Goal: Task Accomplishment & Management: Complete application form

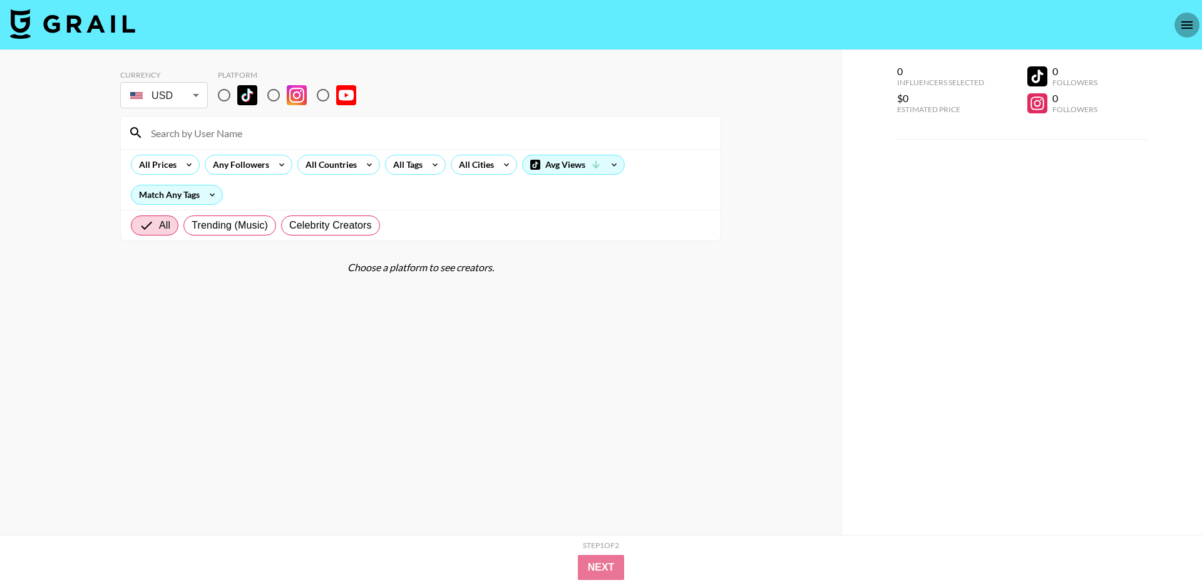
click at [1184, 24] on icon "open drawer" at bounding box center [1187, 25] width 11 height 8
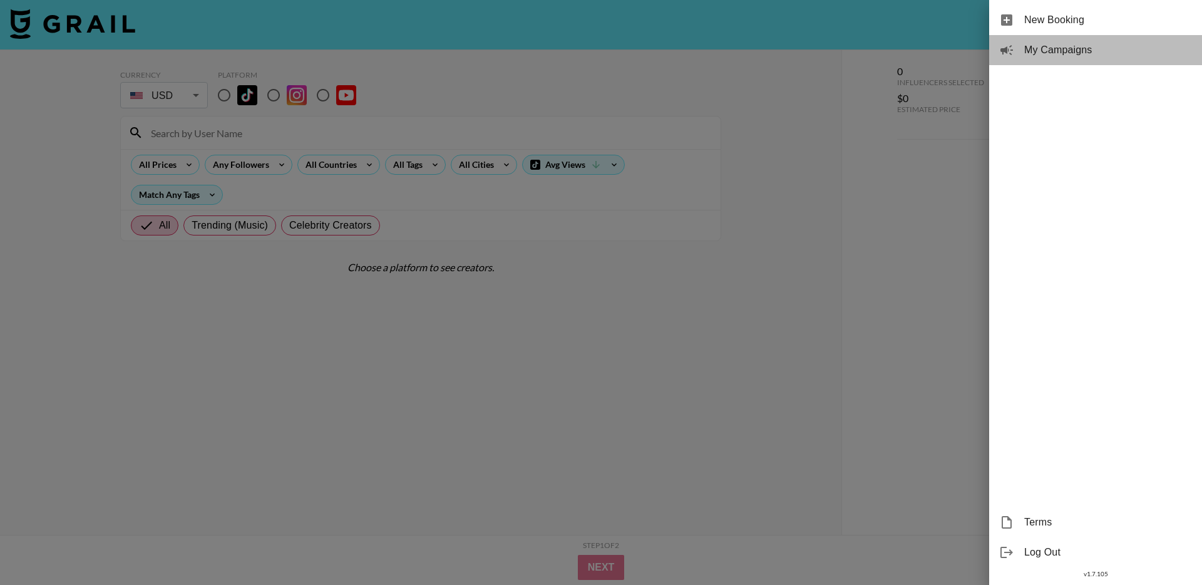
click at [1143, 43] on span "My Campaigns" at bounding box center [1109, 50] width 168 height 15
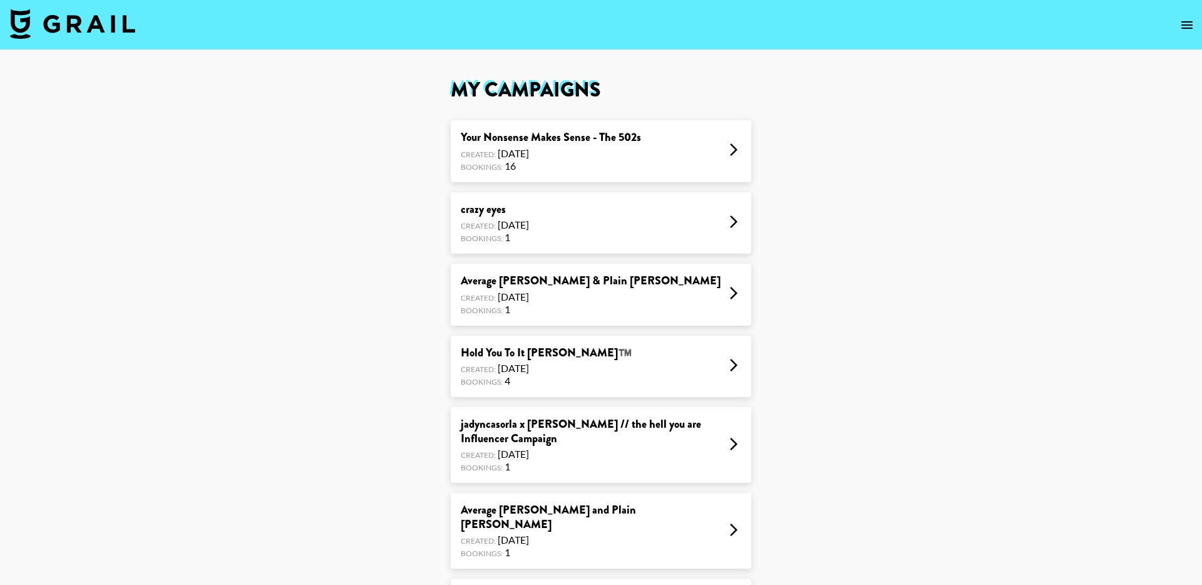
click at [673, 148] on div "Your Nonsense Makes Sense - The 502s Created: [DATE] Bookings: 16" at bounding box center [601, 151] width 301 height 62
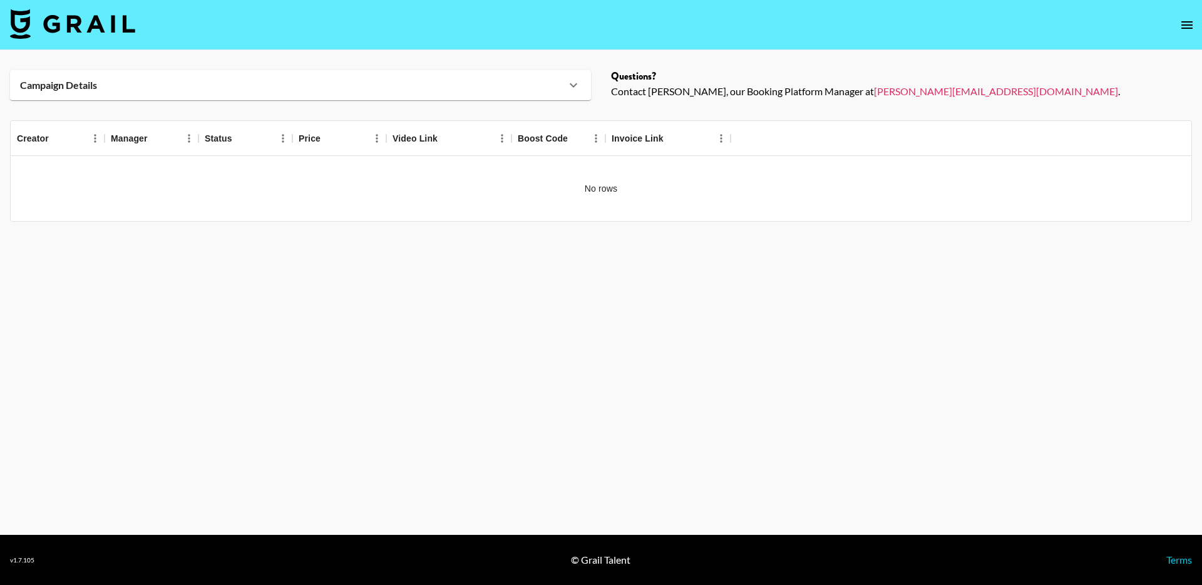
click at [1187, 28] on icon "open drawer" at bounding box center [1187, 25] width 11 height 8
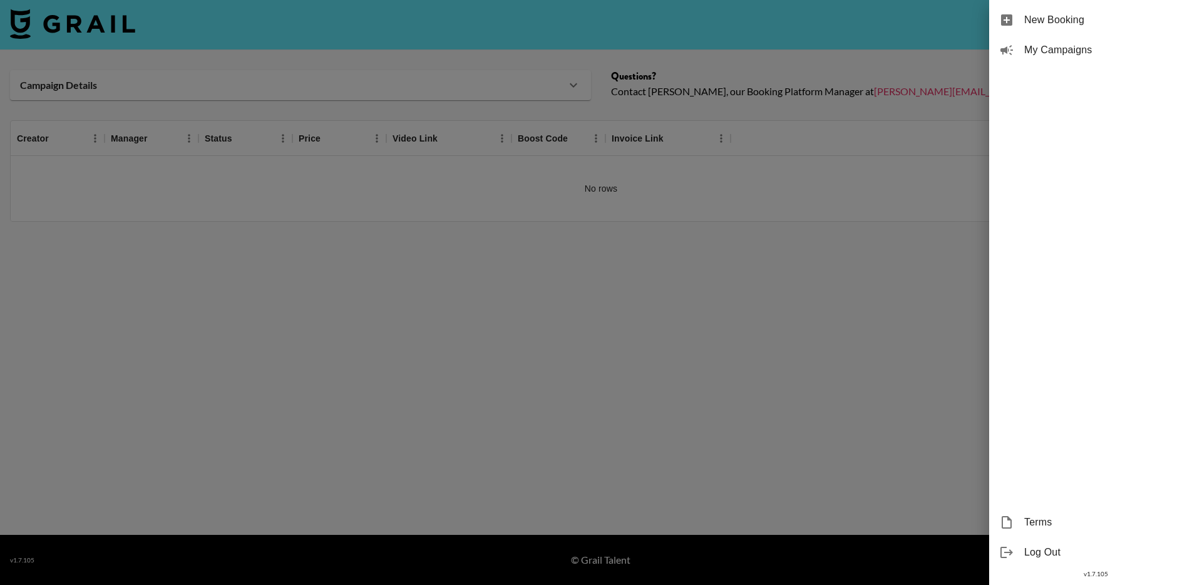
click at [1038, 51] on span "My Campaigns" at bounding box center [1109, 50] width 168 height 15
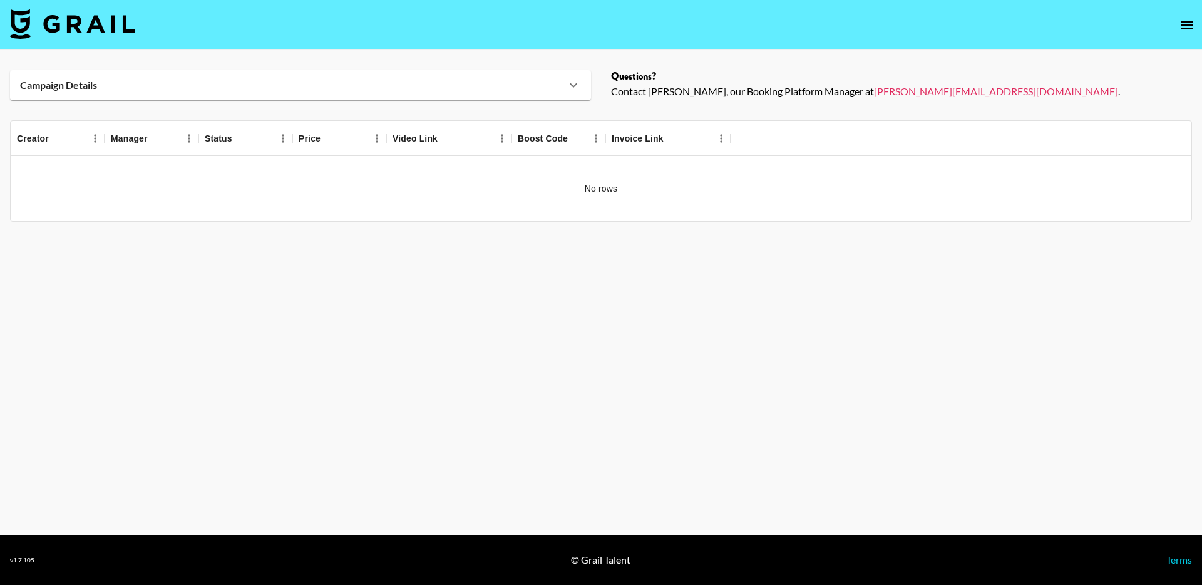
click at [574, 84] on icon at bounding box center [573, 85] width 15 height 15
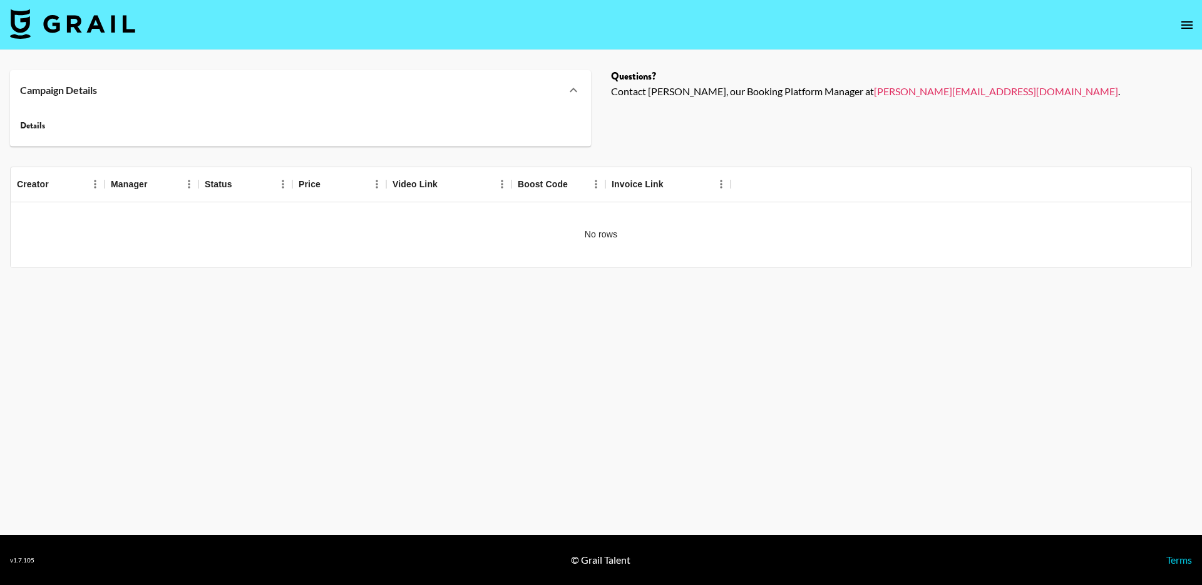
click at [105, 28] on img at bounding box center [72, 24] width 125 height 30
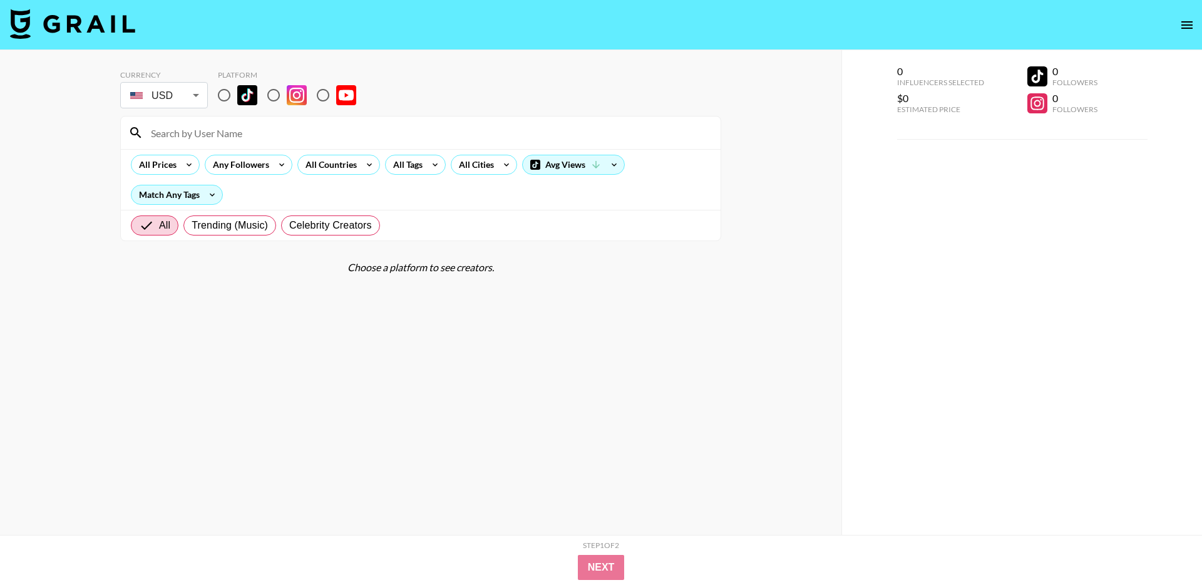
click at [1186, 29] on icon "open drawer" at bounding box center [1187, 25] width 15 height 15
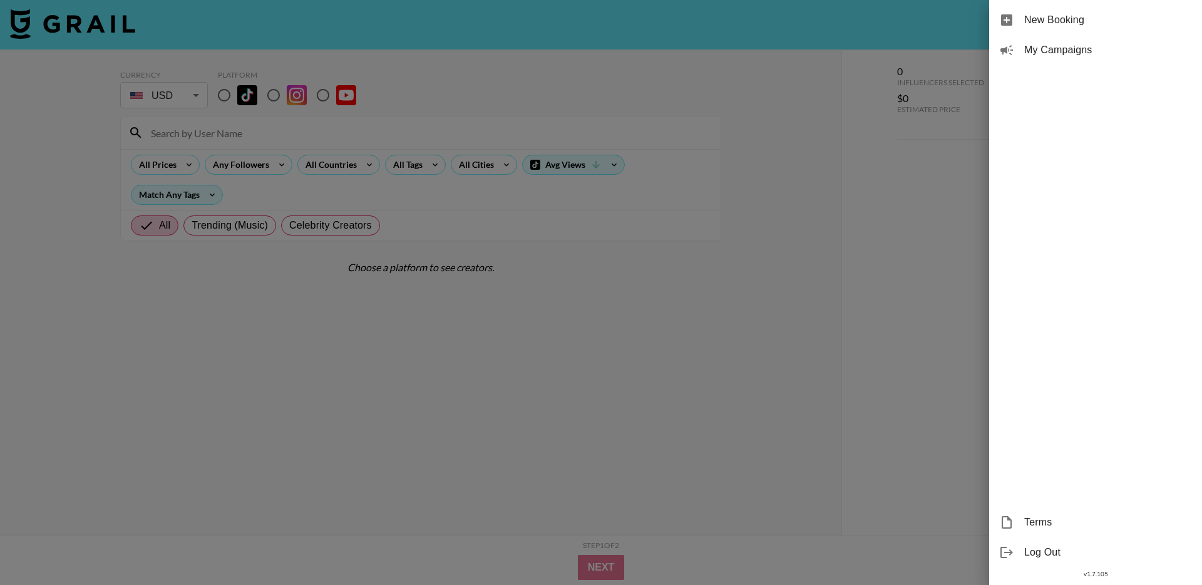
click at [1098, 24] on span "New Booking" at bounding box center [1109, 20] width 168 height 15
click at [803, 58] on div at bounding box center [601, 292] width 1202 height 585
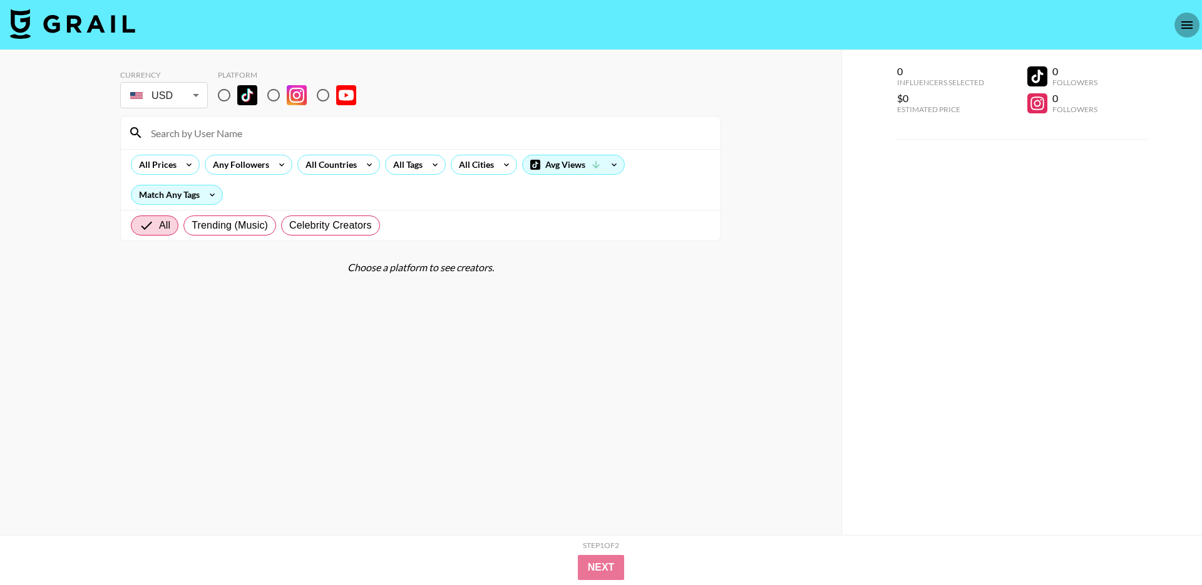
click at [1185, 26] on icon "open drawer" at bounding box center [1187, 25] width 15 height 15
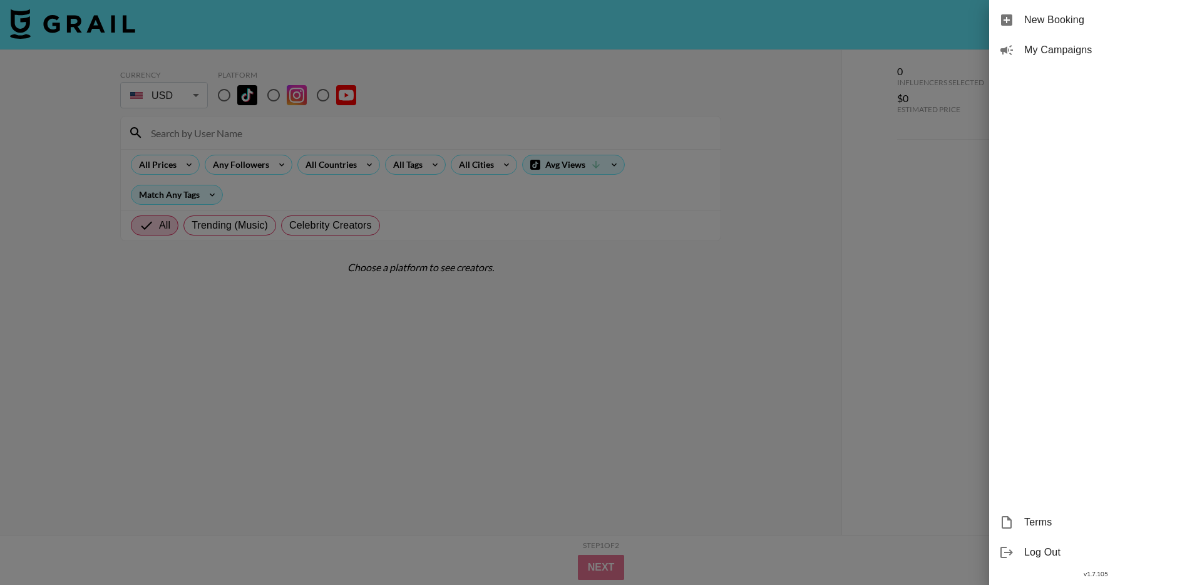
click at [1043, 28] on div "New Booking" at bounding box center [1095, 20] width 213 height 30
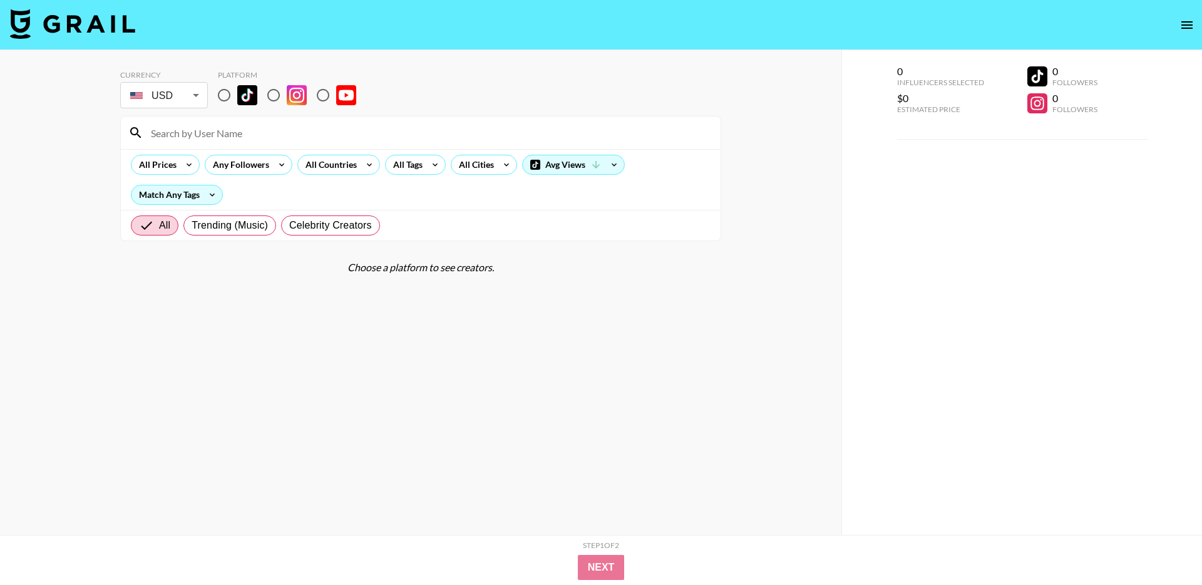
click at [1181, 20] on icon "open drawer" at bounding box center [1187, 25] width 15 height 15
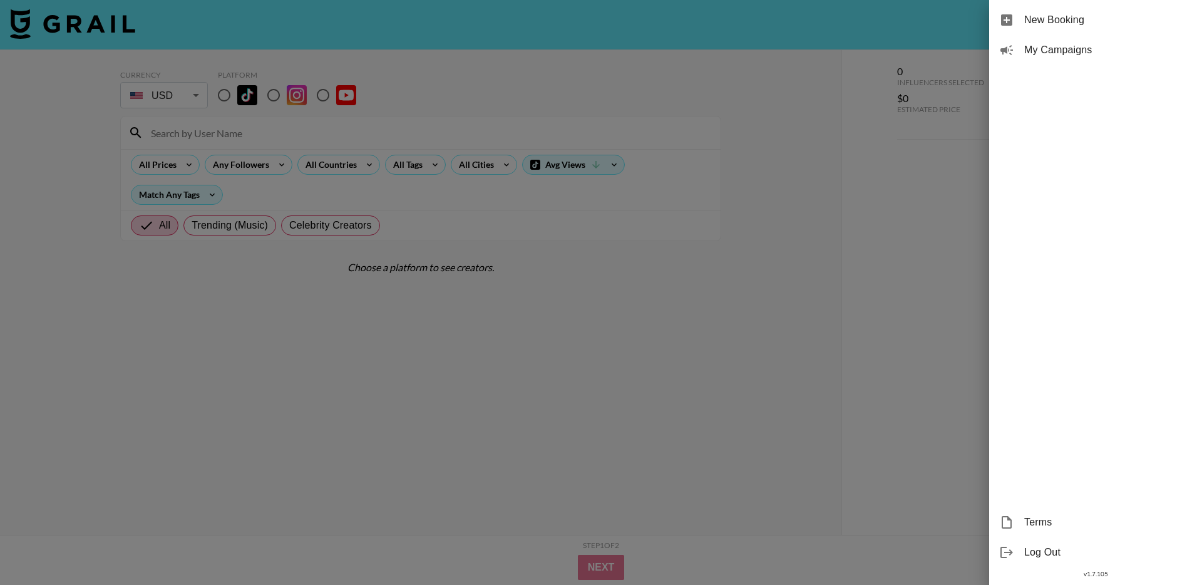
click at [1077, 26] on span "New Booking" at bounding box center [1109, 20] width 168 height 15
click at [836, 59] on div at bounding box center [601, 292] width 1202 height 585
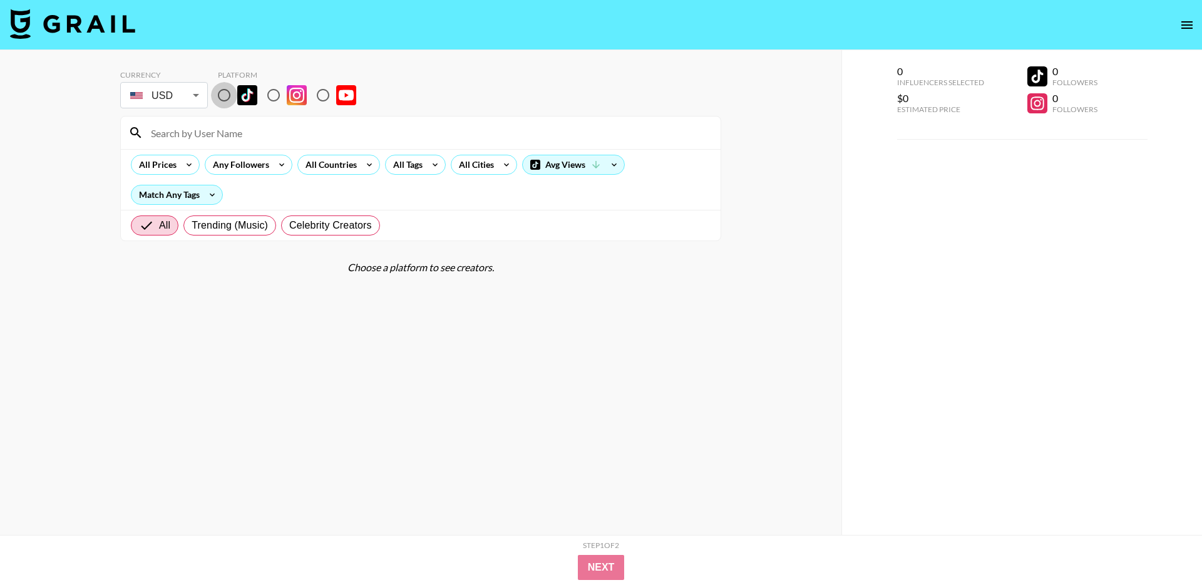
click at [224, 95] on input "radio" at bounding box center [224, 95] width 26 height 26
radio input "true"
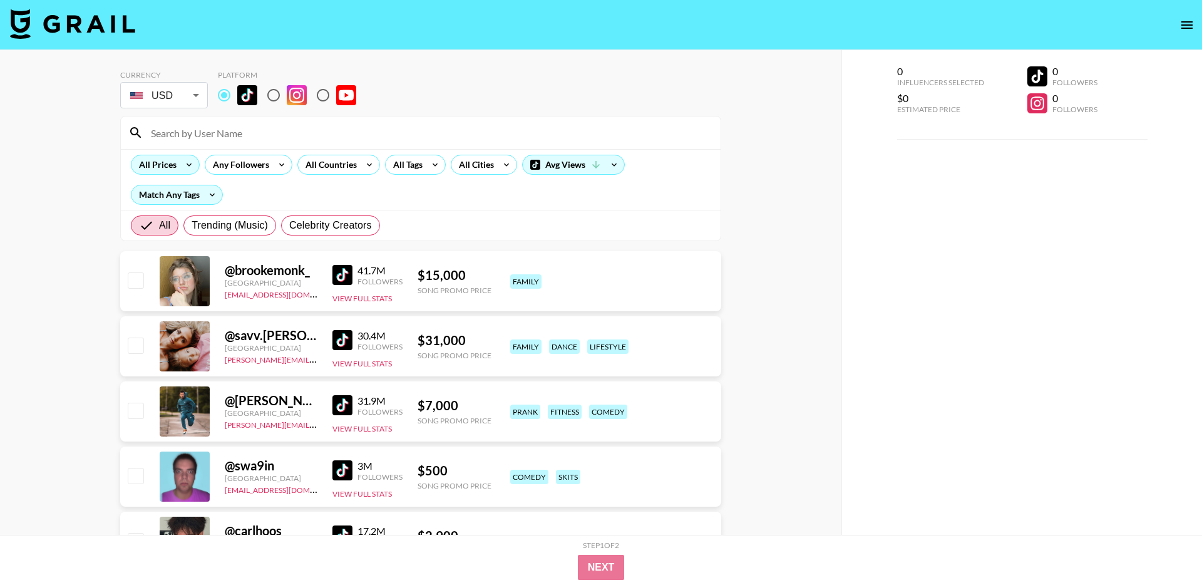
click at [177, 162] on div "All Prices" at bounding box center [156, 164] width 48 height 19
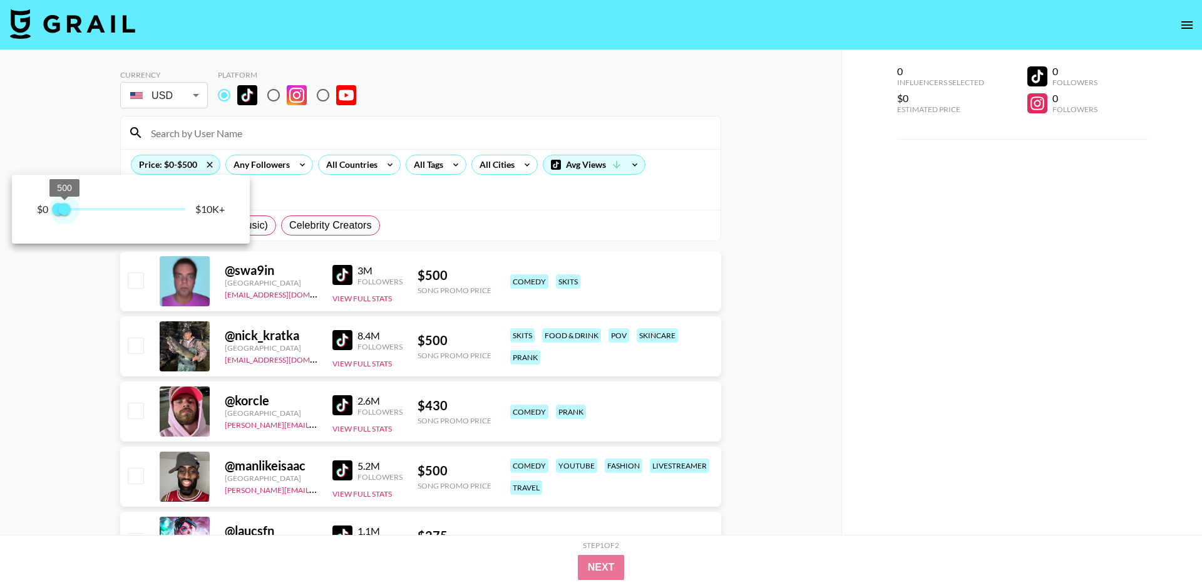
drag, startPoint x: 185, startPoint y: 212, endPoint x: 64, endPoint y: 213, distance: 120.9
click at [64, 213] on span "500" at bounding box center [64, 209] width 13 height 13
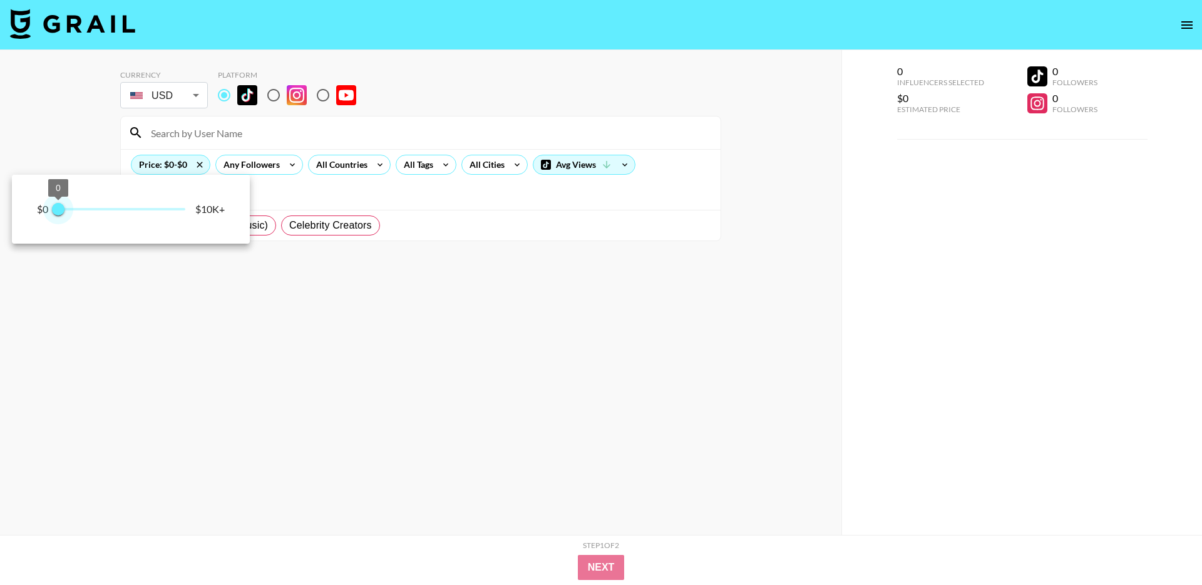
type input "250"
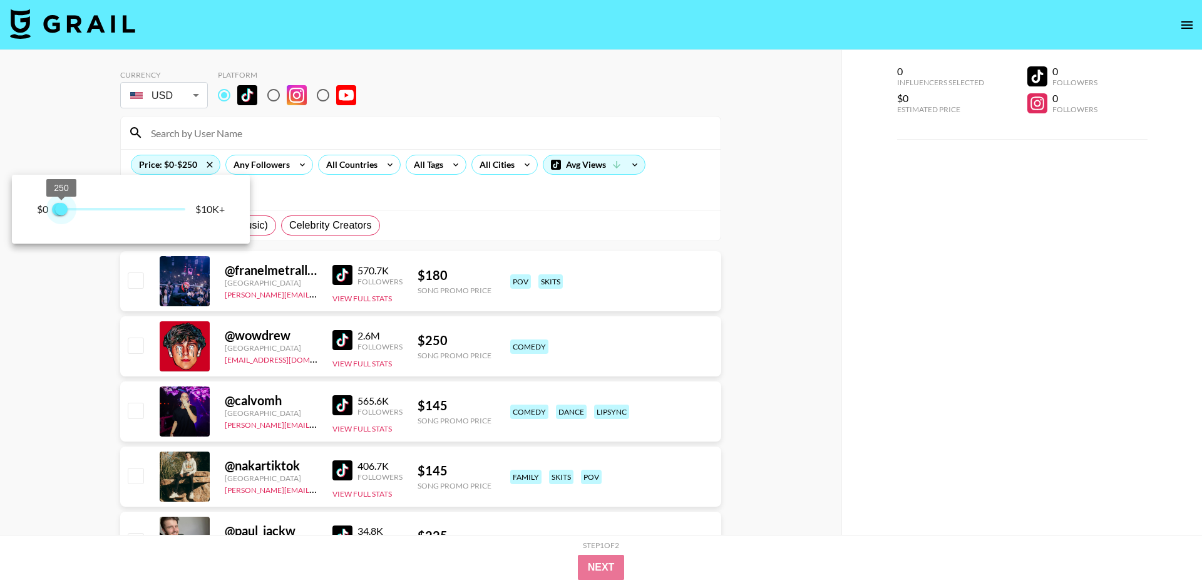
click at [62, 213] on span "250" at bounding box center [61, 209] width 13 height 13
click at [516, 118] on div at bounding box center [601, 292] width 1202 height 585
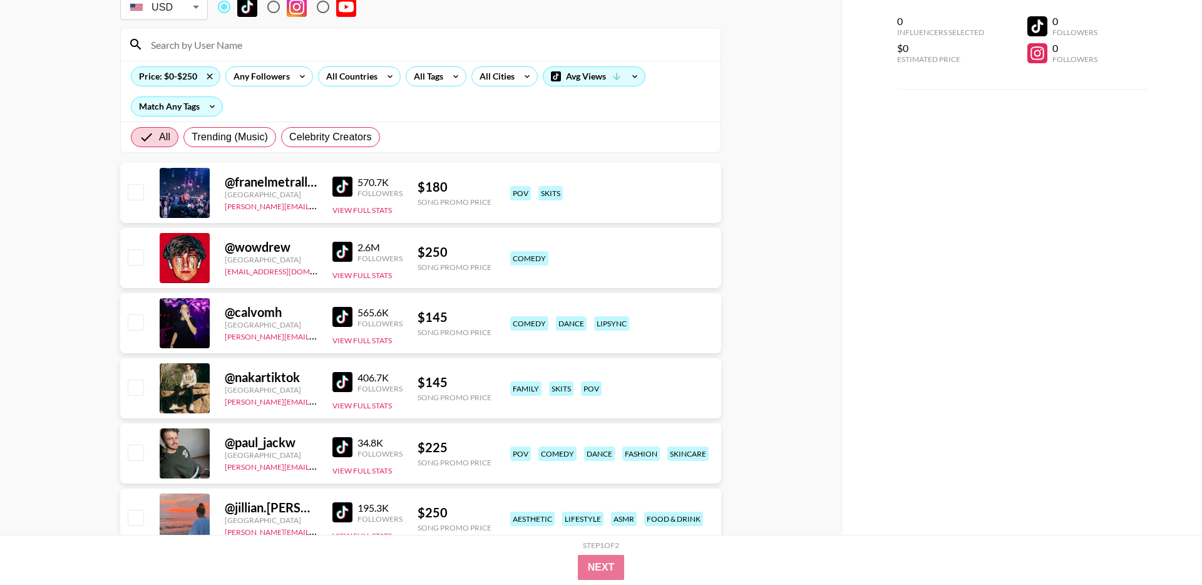
scroll to position [68, 0]
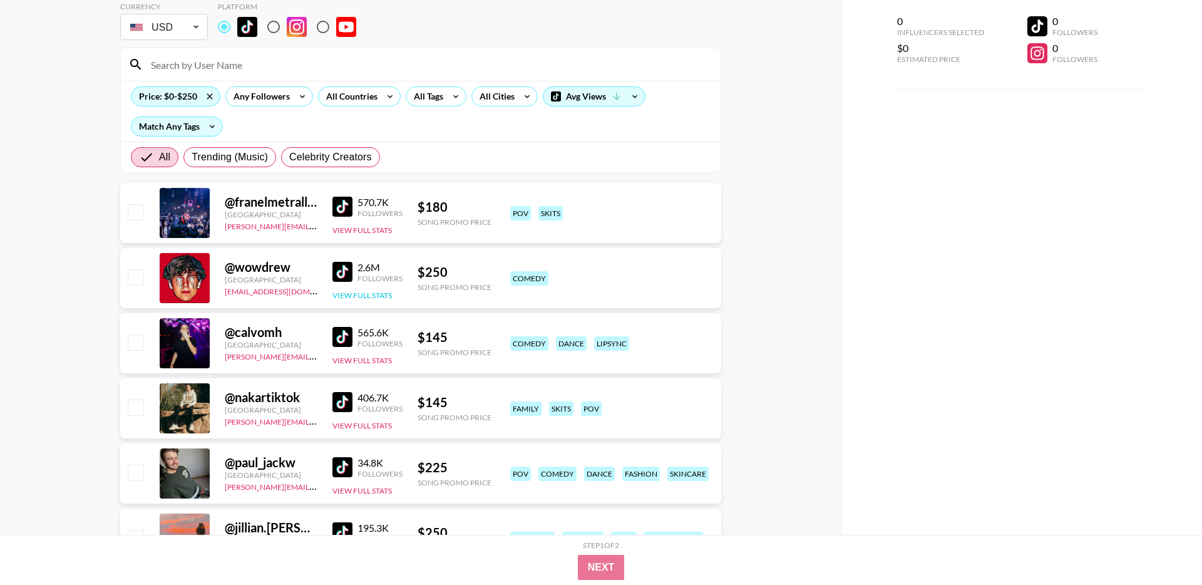
click at [378, 291] on button "View Full Stats" at bounding box center [362, 295] width 59 height 9
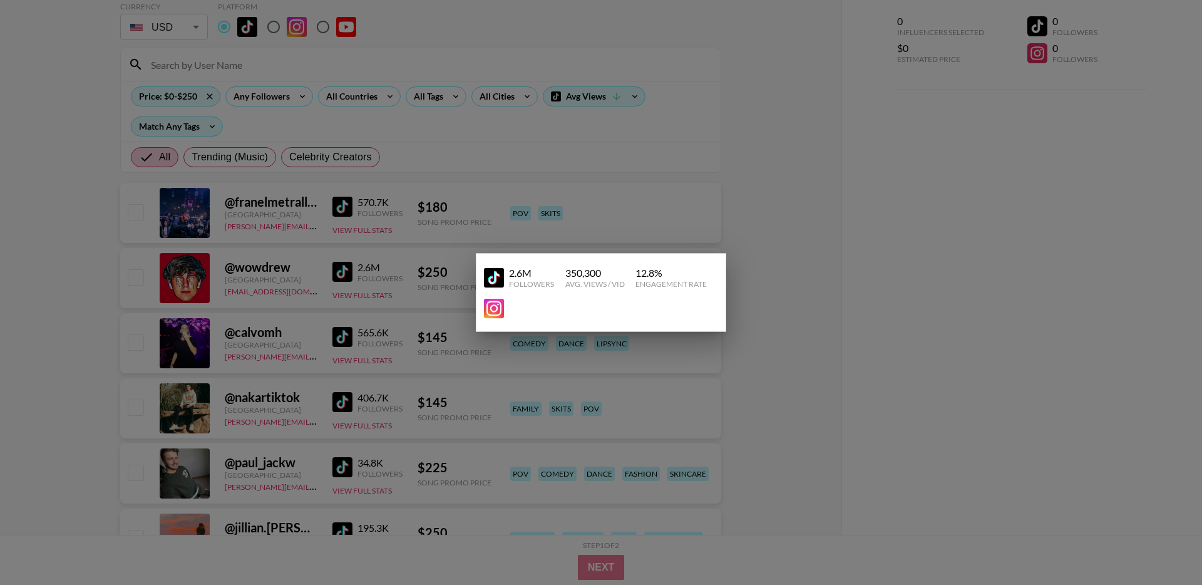
click at [475, 175] on div at bounding box center [601, 292] width 1202 height 585
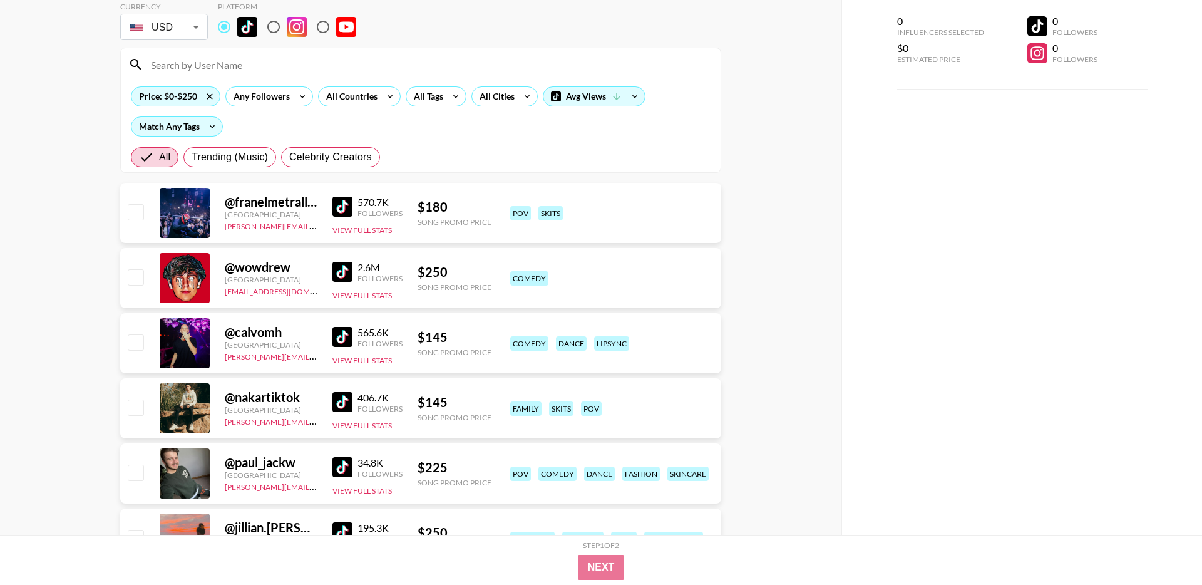
click at [339, 269] on img at bounding box center [343, 272] width 20 height 20
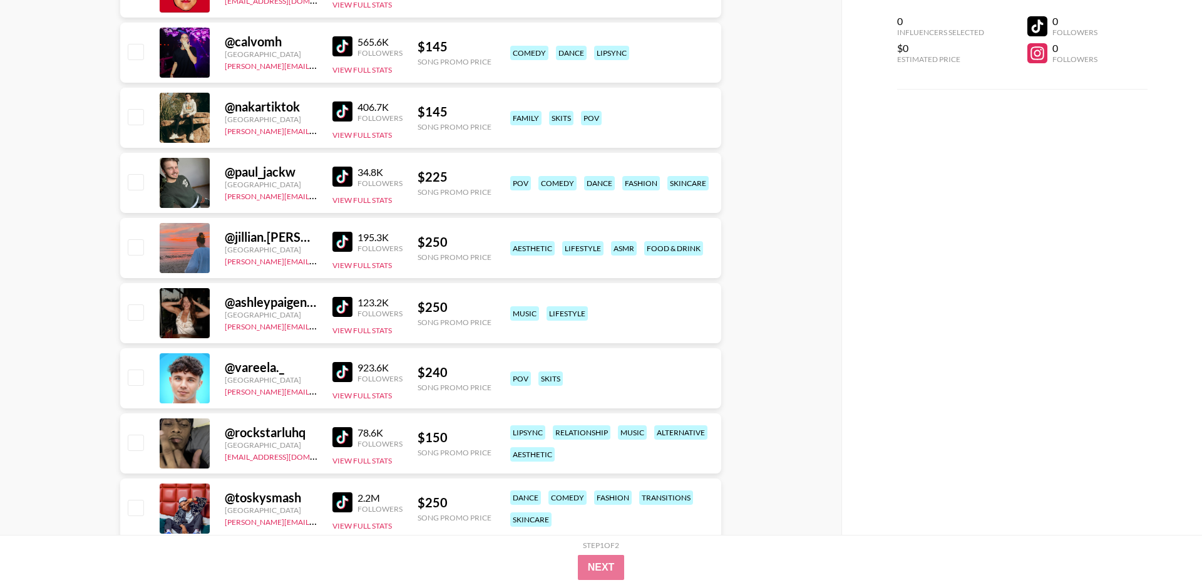
scroll to position [360, 0]
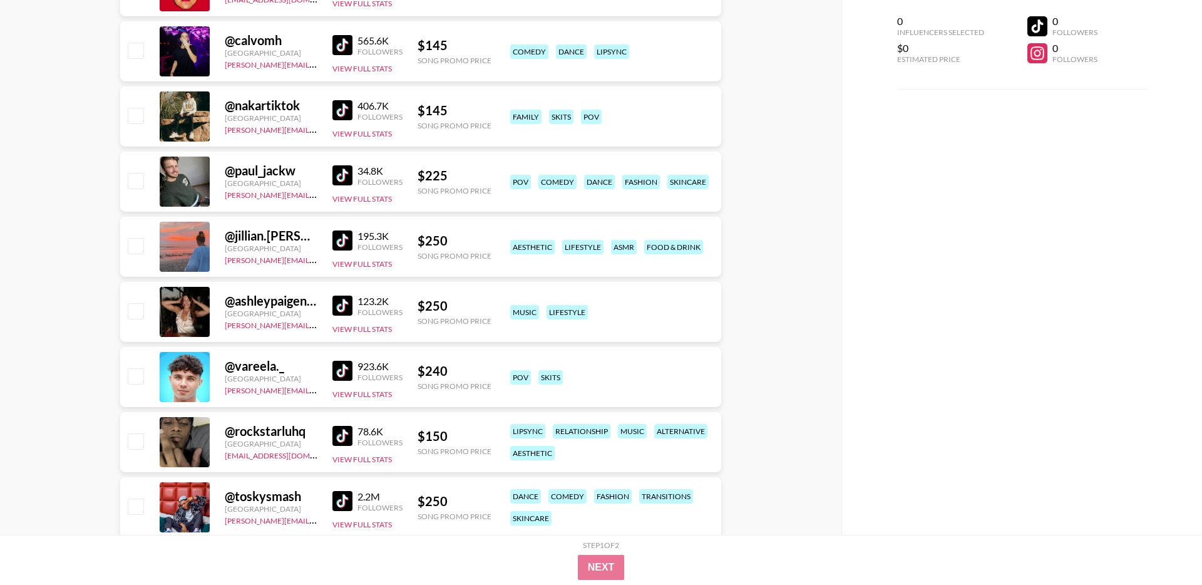
click at [342, 237] on img at bounding box center [343, 240] width 20 height 20
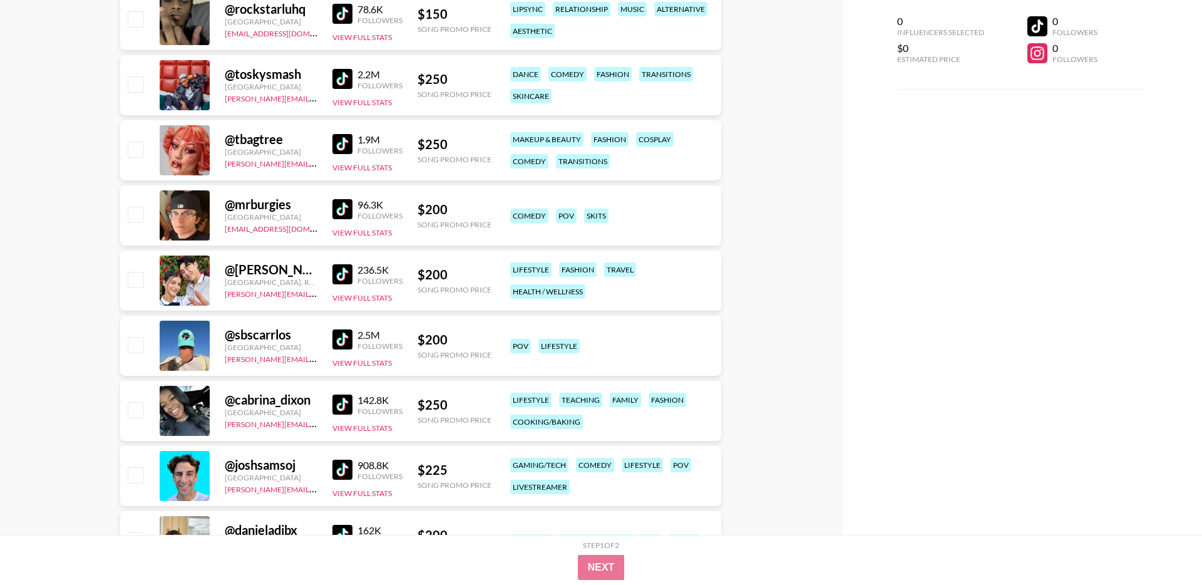
scroll to position [782, 0]
click at [338, 215] on img at bounding box center [343, 210] width 20 height 20
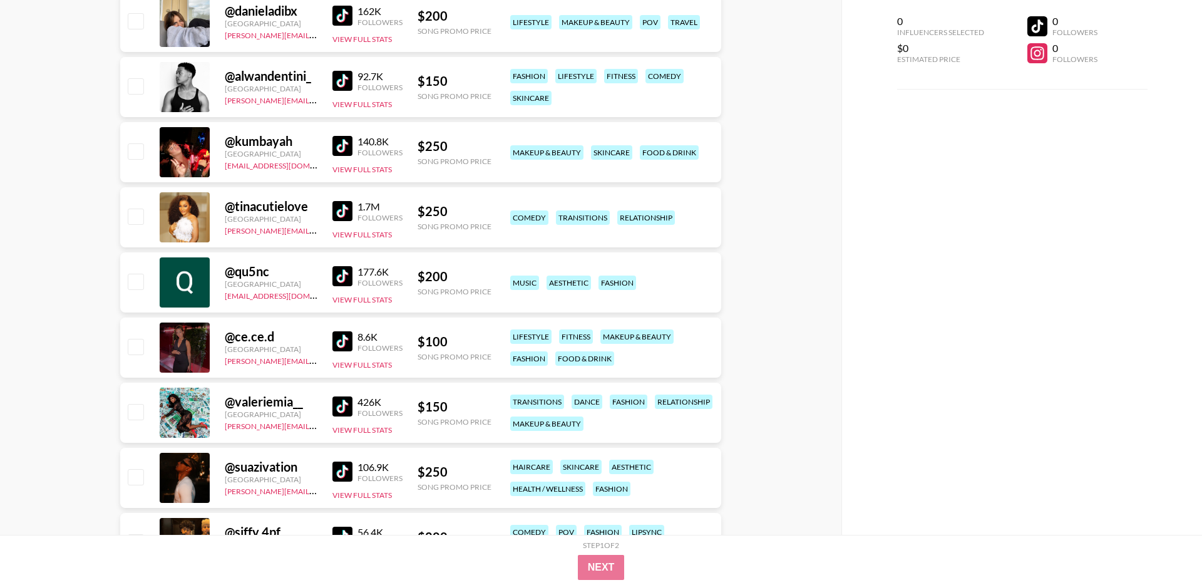
scroll to position [1330, 0]
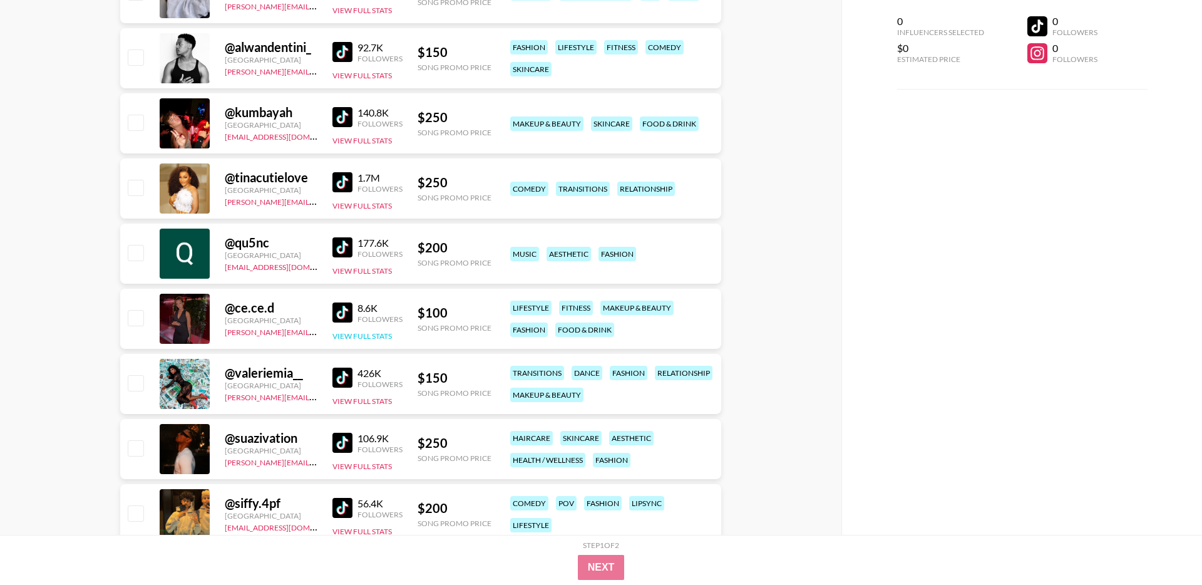
click at [365, 336] on button "View Full Stats" at bounding box center [362, 335] width 59 height 9
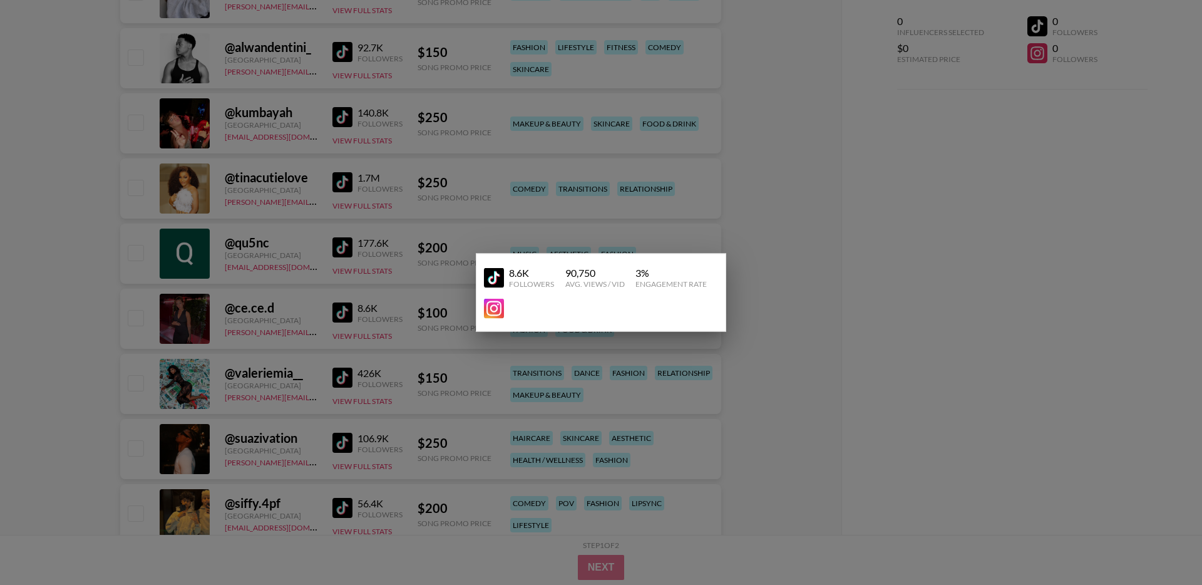
click at [364, 311] on div at bounding box center [601, 292] width 1202 height 585
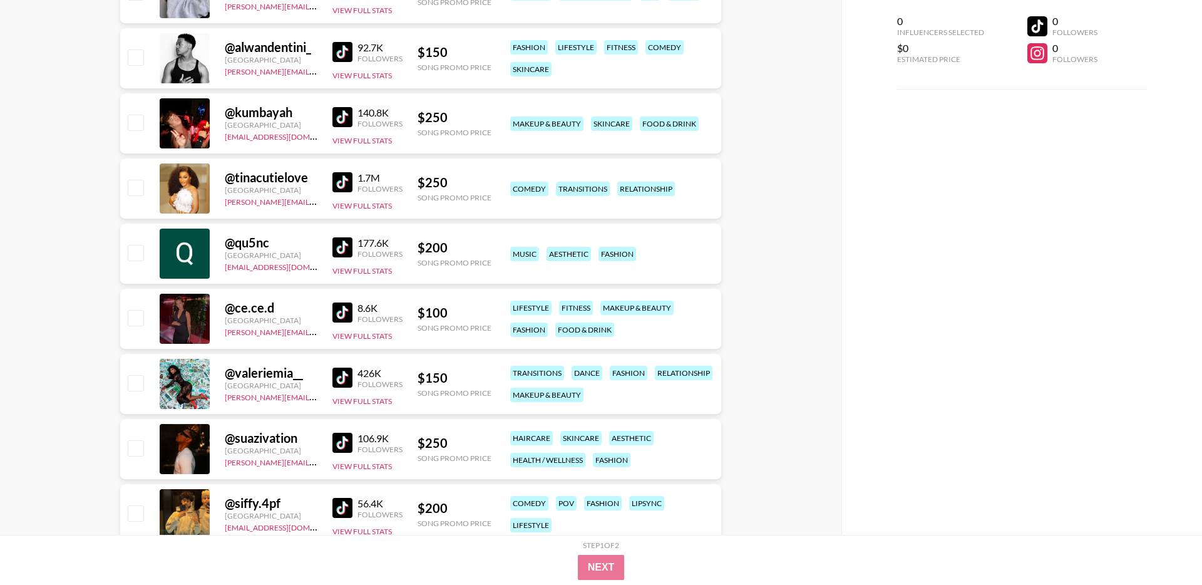
click at [342, 312] on img at bounding box center [343, 312] width 20 height 20
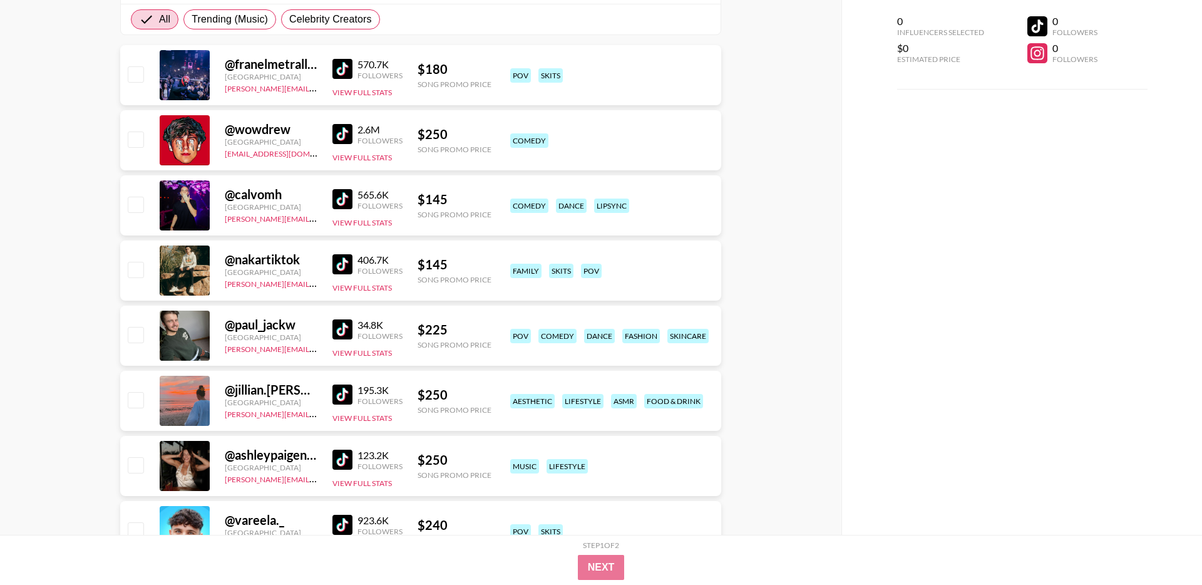
scroll to position [217, 0]
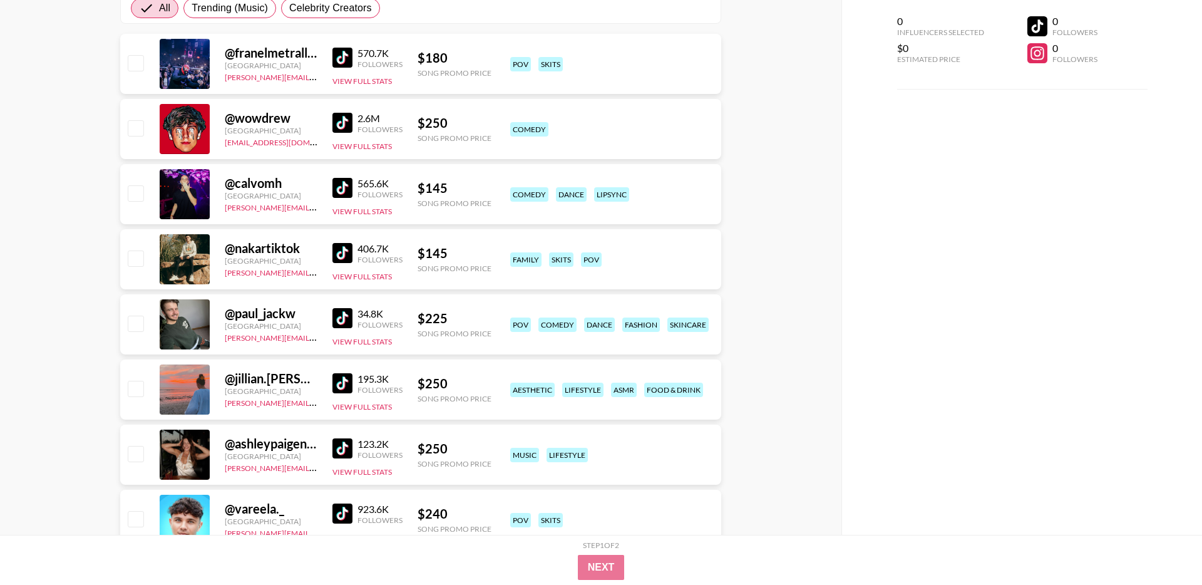
click at [339, 57] on img at bounding box center [343, 58] width 20 height 20
click at [349, 120] on img at bounding box center [343, 123] width 20 height 20
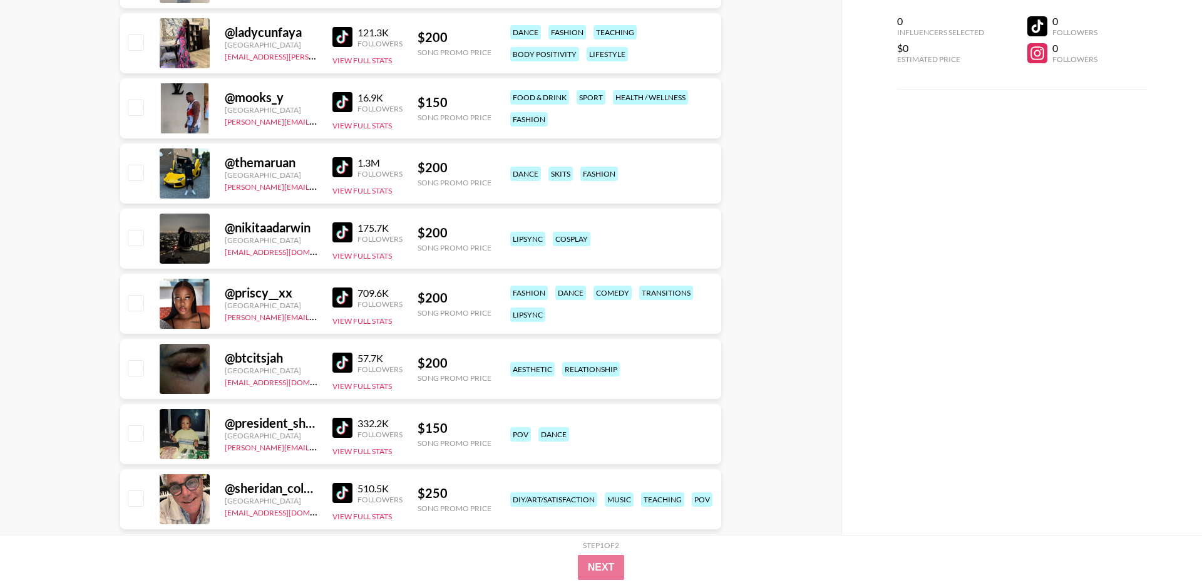
scroll to position [2975, 0]
